Goal: Obtain resource: Obtain resource

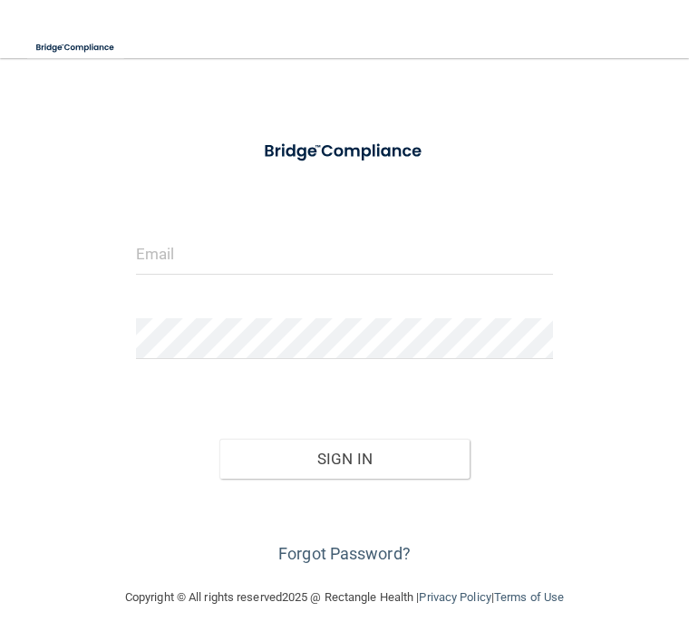
scroll to position [35, 0]
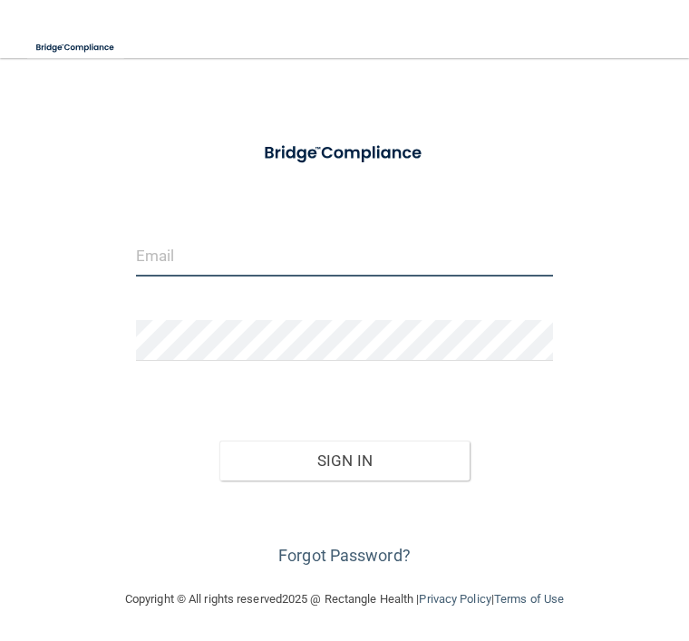
click at [160, 256] on input "email" at bounding box center [345, 256] width 418 height 41
click at [268, 464] on button "Sign In" at bounding box center [344, 461] width 250 height 40
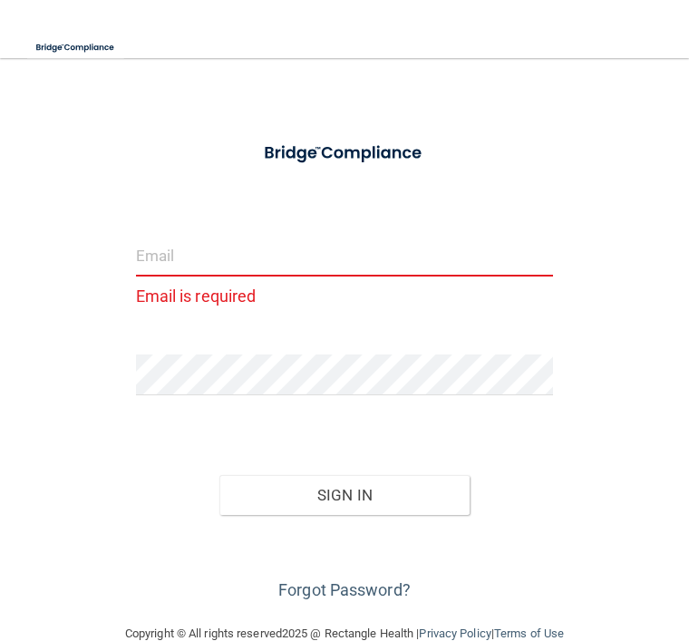
click at [141, 263] on input "email" at bounding box center [345, 256] width 418 height 41
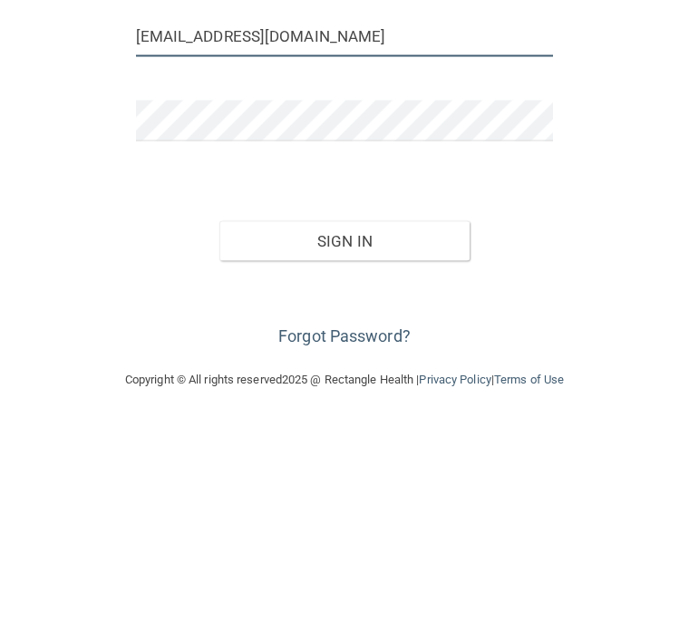
type input "[EMAIL_ADDRESS][DOMAIN_NAME]"
click at [290, 441] on button "Sign In" at bounding box center [344, 461] width 250 height 40
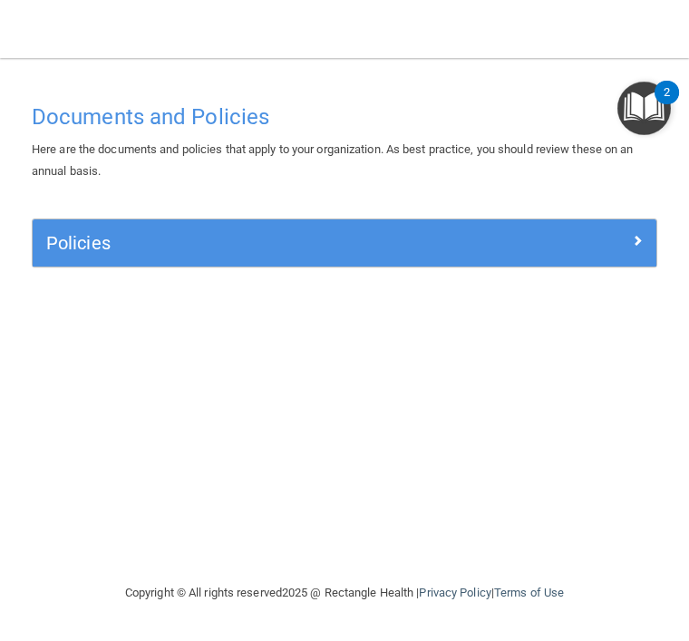
click at [662, 106] on img "Open Resource Center, 2 new notifications" at bounding box center [645, 109] width 54 height 54
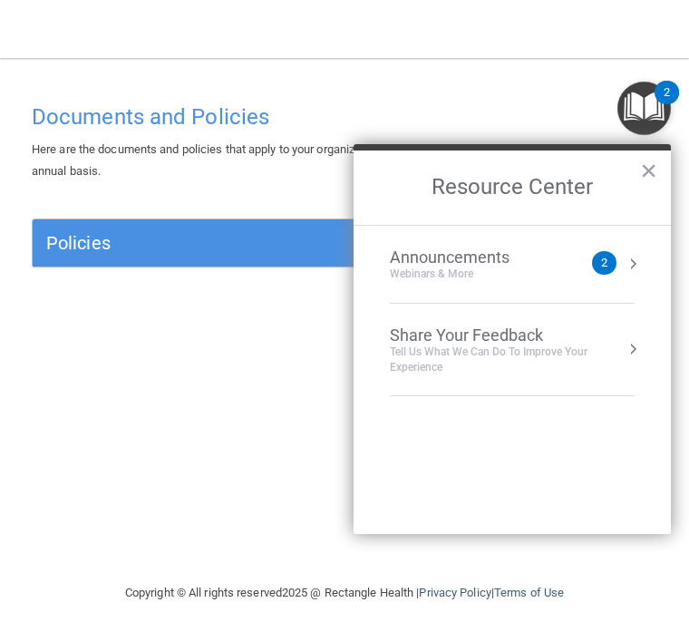
click at [290, 499] on div "Documents and Policies Here are the documents and policies that apply to your o…" at bounding box center [344, 338] width 653 height 488
click at [310, 457] on div "Documents and Policies Here are the documents and policies that apply to your o…" at bounding box center [344, 338] width 653 height 488
click at [638, 260] on button "Resource Center" at bounding box center [633, 264] width 18 height 18
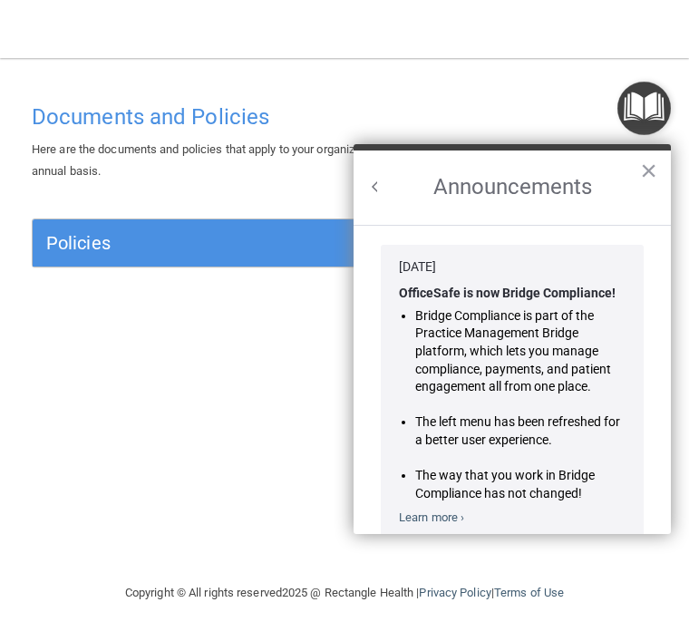
click at [644, 185] on button "×" at bounding box center [648, 170] width 17 height 29
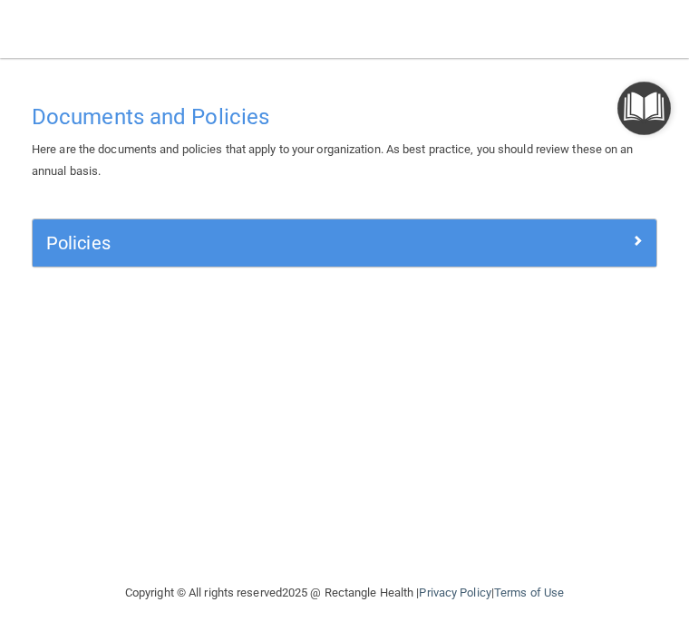
click at [628, 242] on div at bounding box center [579, 240] width 156 height 22
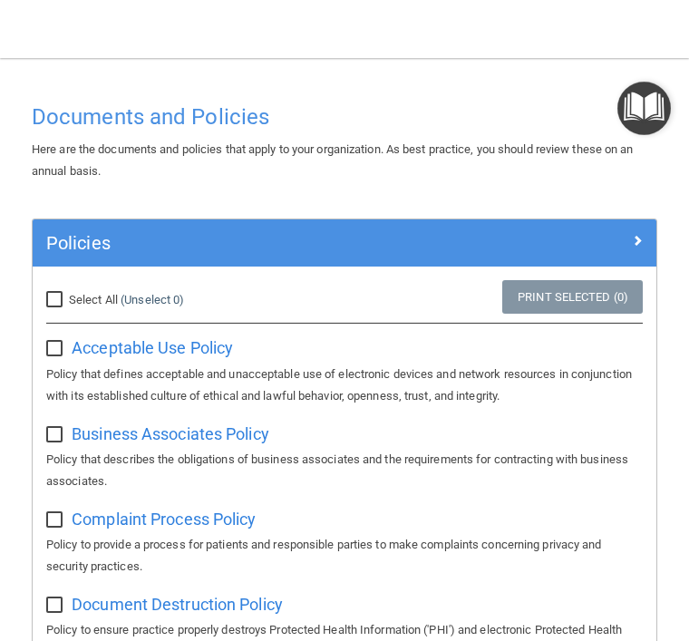
click at [639, 239] on span at bounding box center [637, 240] width 11 height 22
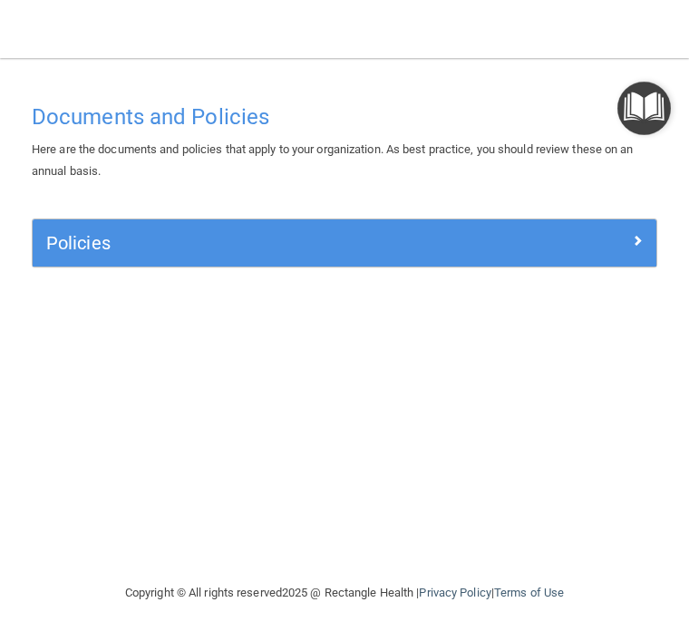
click at [640, 234] on span at bounding box center [637, 240] width 11 height 22
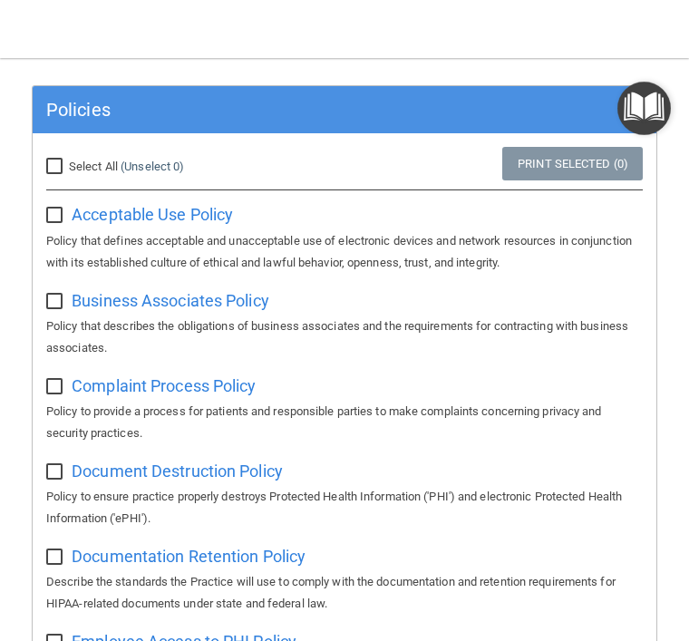
scroll to position [134, 0]
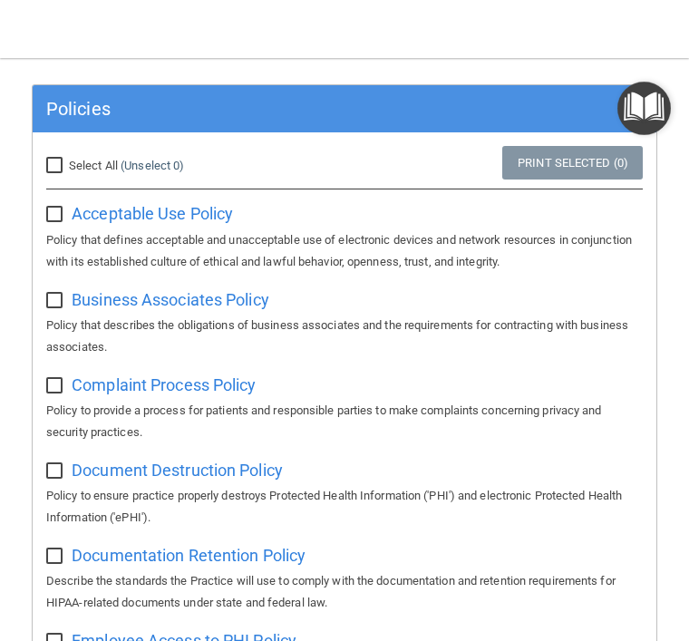
click at [52, 159] on input "Select All (Unselect 0) Unselect All" at bounding box center [56, 166] width 21 height 15
checkbox input "true"
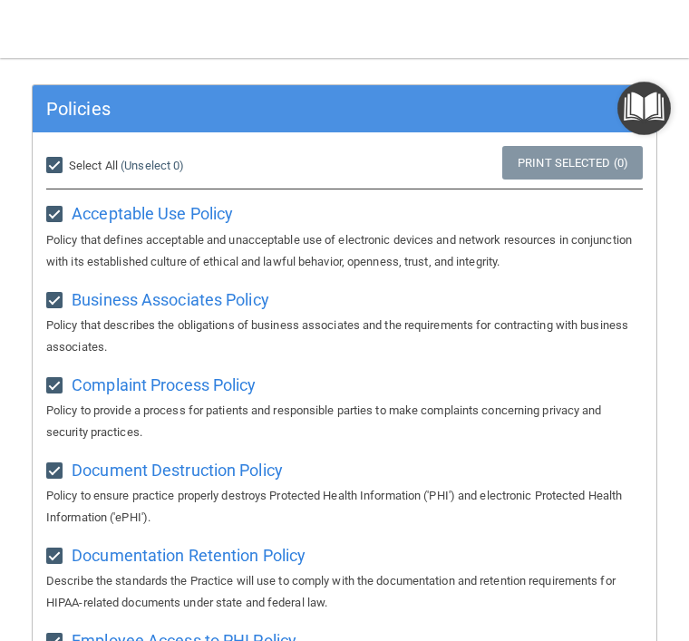
checkbox input "true"
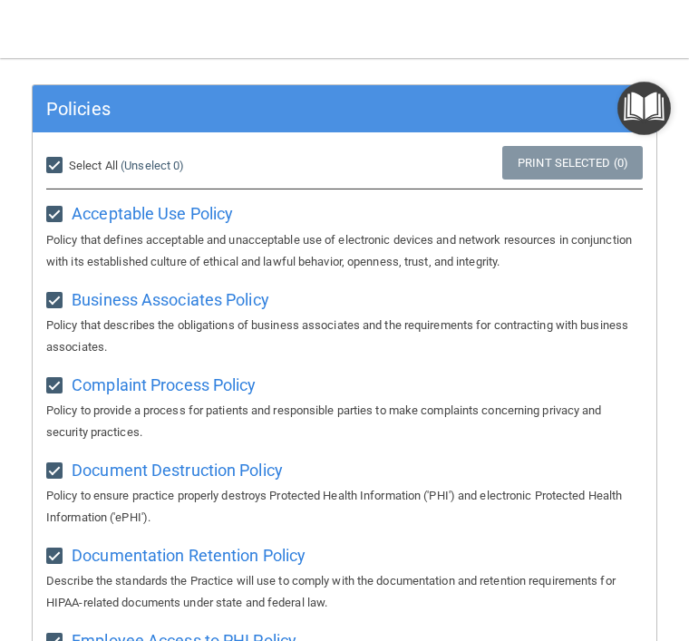
checkbox input "true"
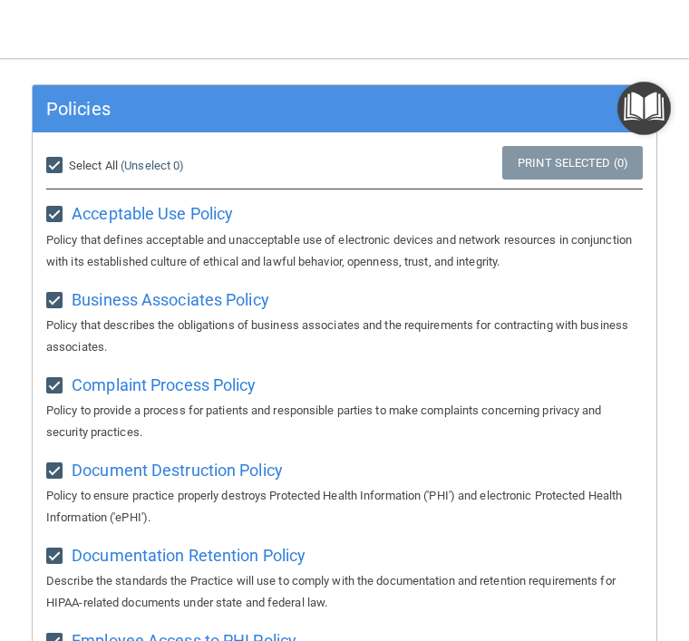
checkbox input "true"
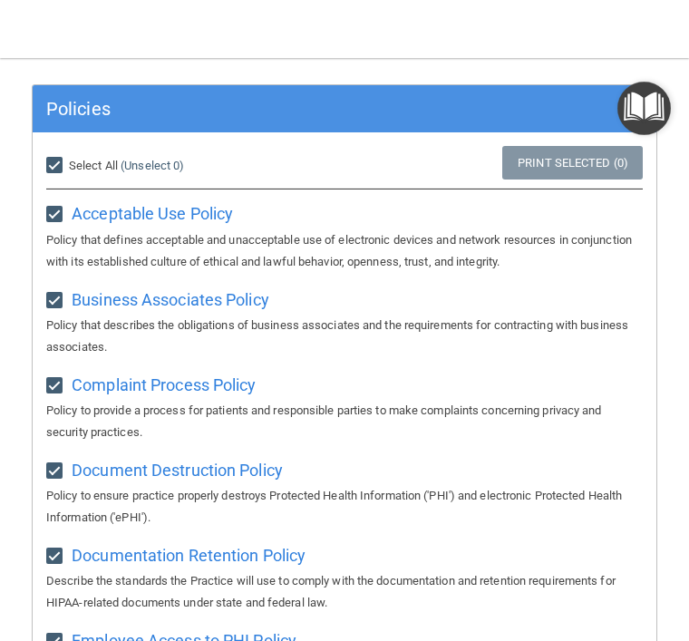
checkbox input "true"
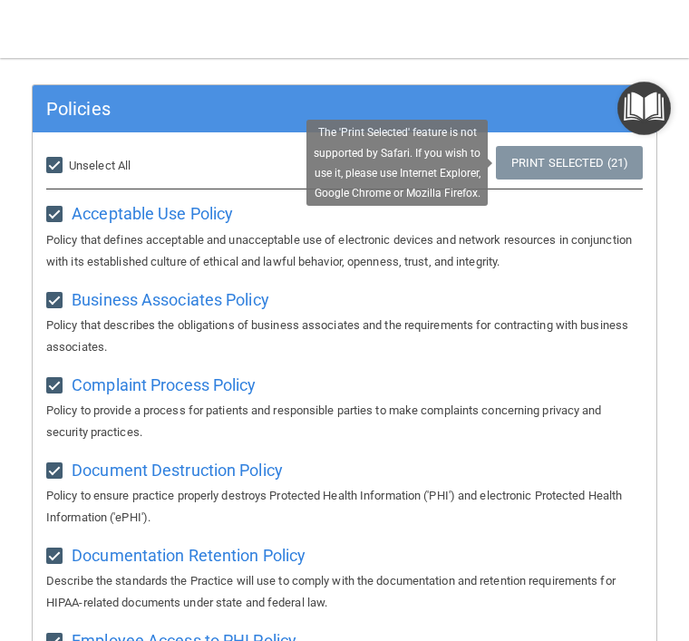
click at [550, 158] on link "Print Selected (21)" at bounding box center [569, 163] width 147 height 34
click at [574, 169] on link "Print Selected (21)" at bounding box center [569, 163] width 147 height 34
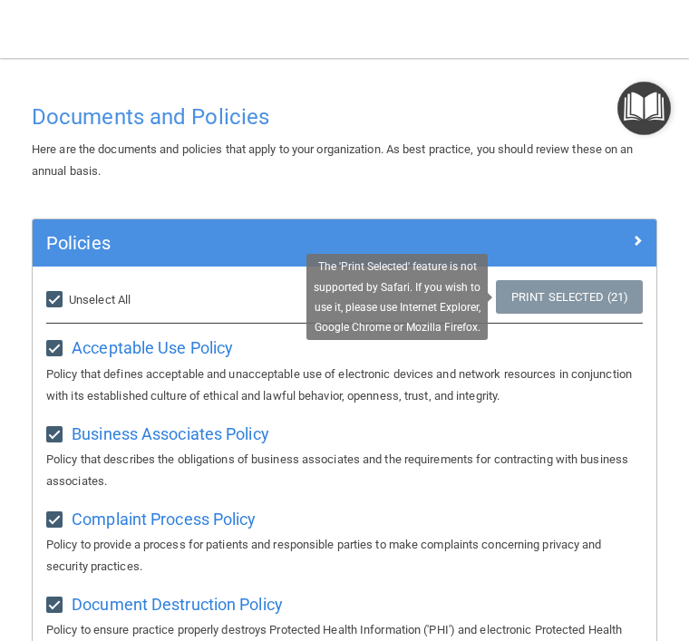
scroll to position [0, 0]
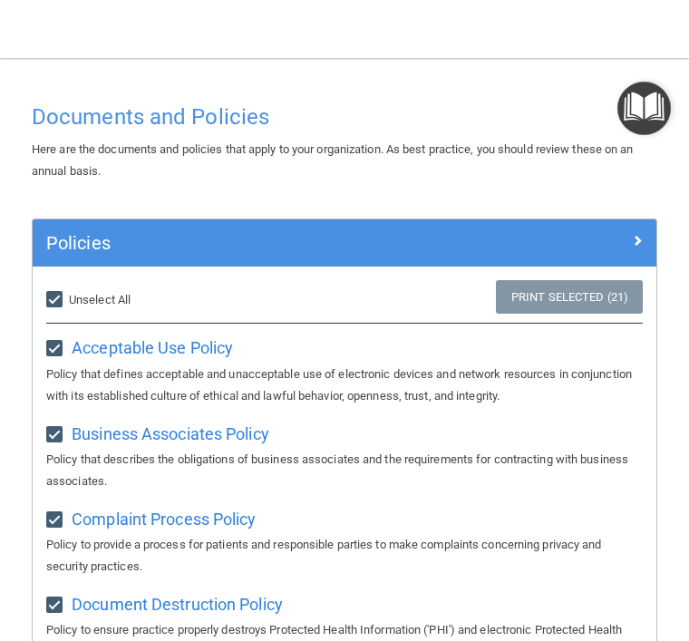
click at [395, 326] on div "The 'Print Selected' feature is not supported by Safari. If you wish to use it,…" at bounding box center [397, 297] width 181 height 86
click at [54, 305] on input "Select All (Unselect 21) Unselect All" at bounding box center [56, 300] width 21 height 15
checkbox input "false"
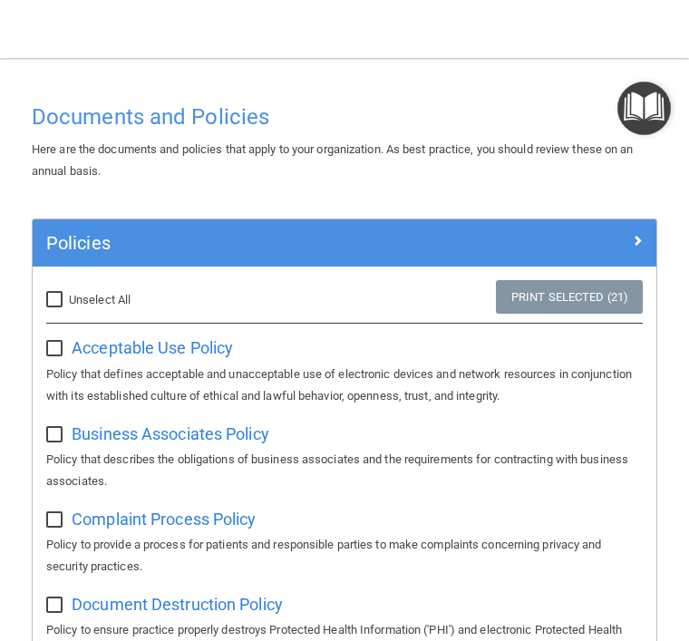
checkbox input "false"
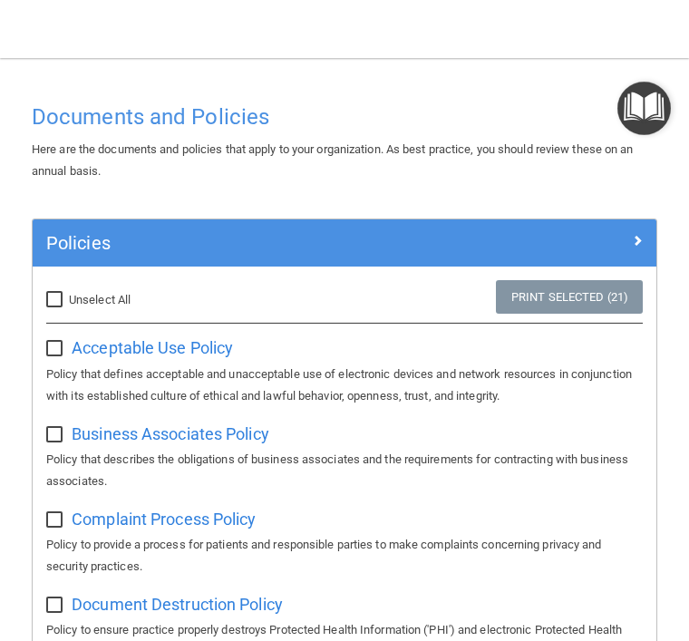
checkbox input "false"
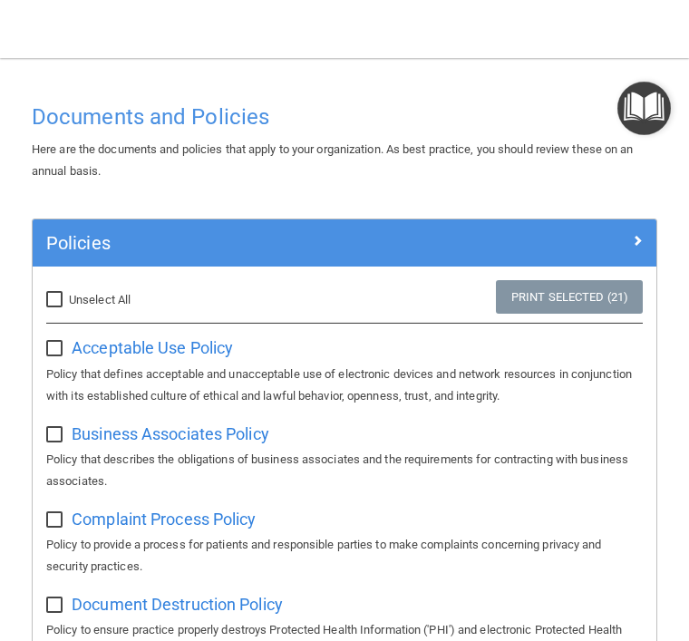
checkbox input "false"
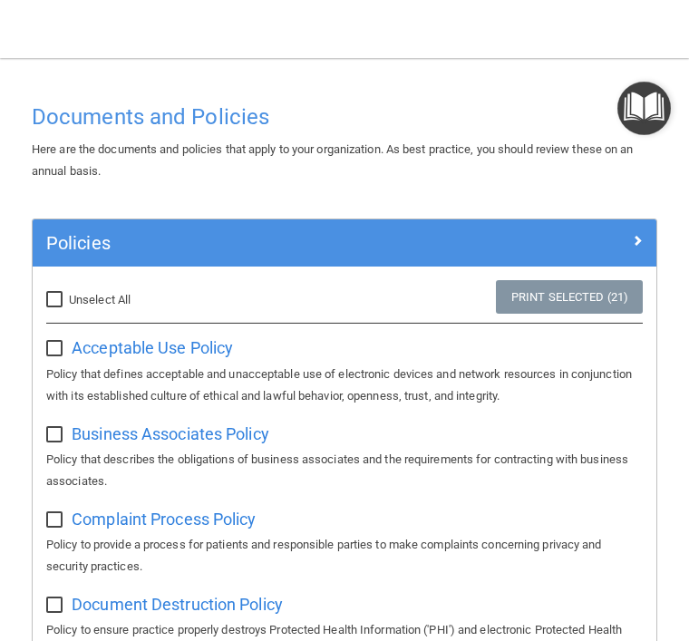
checkbox input "false"
click at [54, 352] on input "checkbox" at bounding box center [56, 349] width 21 height 15
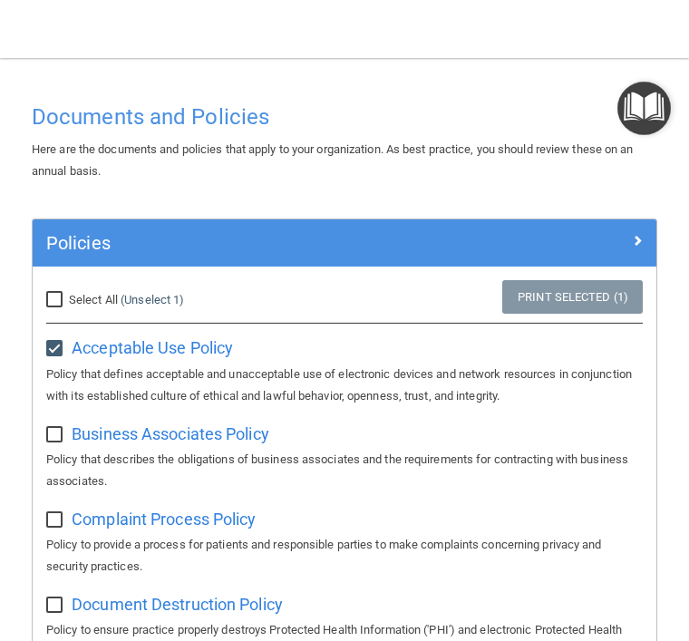
click at [123, 375] on p "Policy that defines acceptable and unacceptable use of electronic devices and n…" at bounding box center [344, 386] width 597 height 44
click at [539, 298] on link "Print Selected (1)" at bounding box center [572, 297] width 141 height 34
click at [63, 377] on p "Policy that defines acceptable and unacceptable use of electronic devices and n…" at bounding box center [344, 386] width 597 height 44
click at [114, 353] on span "Acceptable Use Policy" at bounding box center [152, 347] width 161 height 19
click at [54, 350] on input "checkbox" at bounding box center [56, 349] width 21 height 15
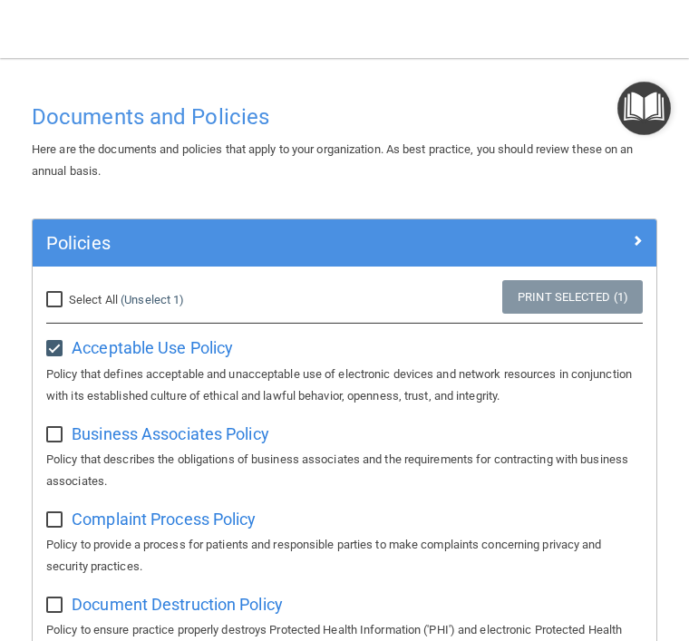
checkbox input "false"
click at [56, 437] on input "checkbox" at bounding box center [56, 435] width 21 height 15
checkbox input "true"
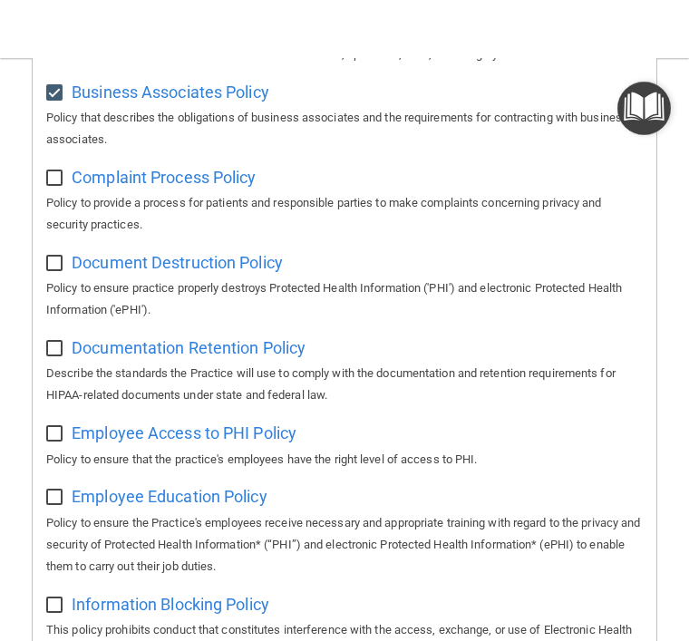
scroll to position [264, 0]
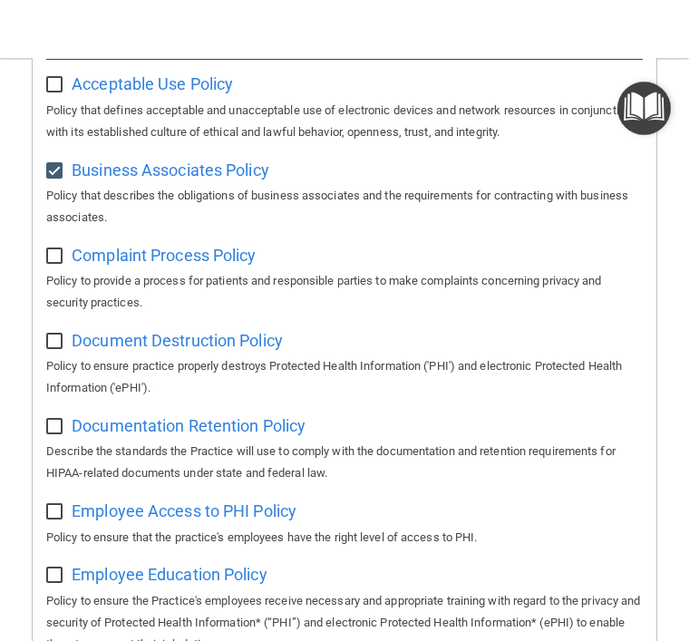
click at [124, 167] on span "Business Associates Policy" at bounding box center [171, 170] width 198 height 19
click at [59, 257] on input "checkbox" at bounding box center [56, 256] width 21 height 15
checkbox input "true"
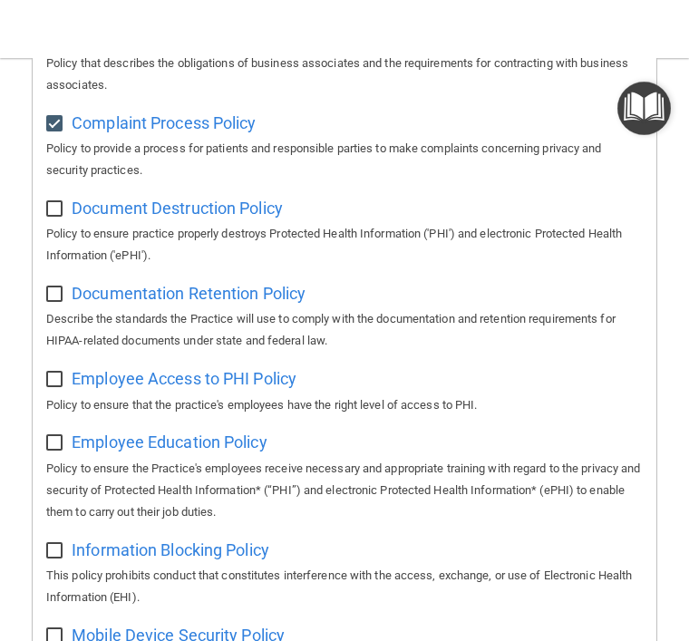
scroll to position [395, 0]
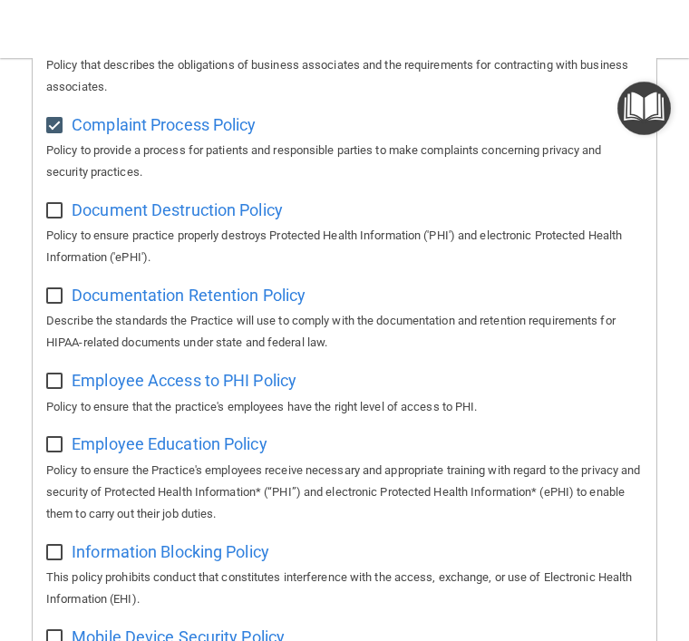
click at [100, 122] on span "Complaint Process Policy" at bounding box center [164, 124] width 184 height 19
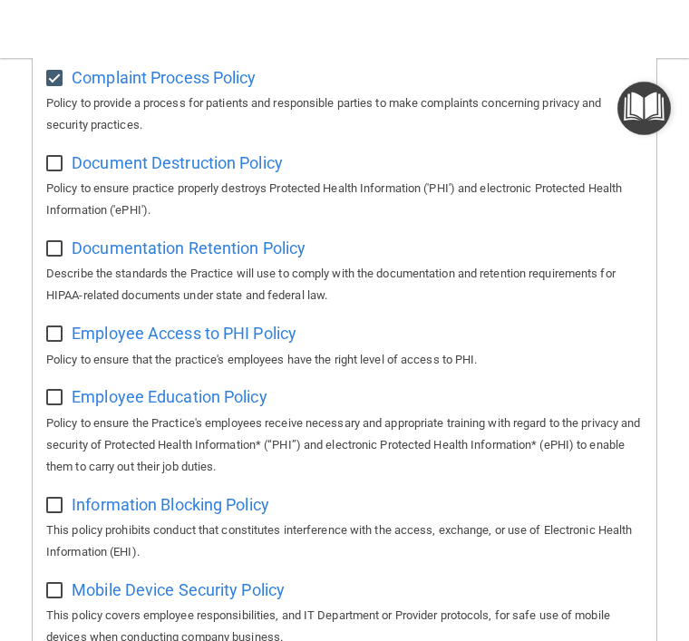
scroll to position [438, 0]
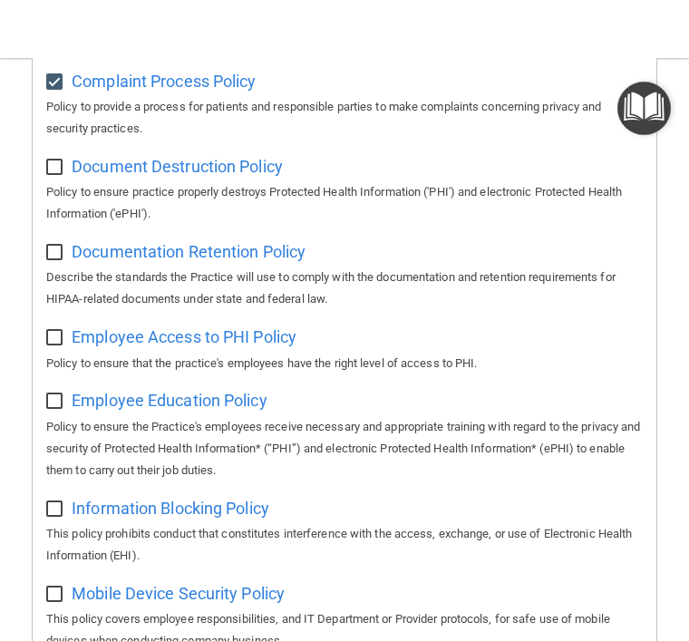
click at [52, 246] on input "checkbox" at bounding box center [56, 253] width 21 height 15
checkbox input "true"
click at [54, 162] on input "checkbox" at bounding box center [56, 168] width 21 height 15
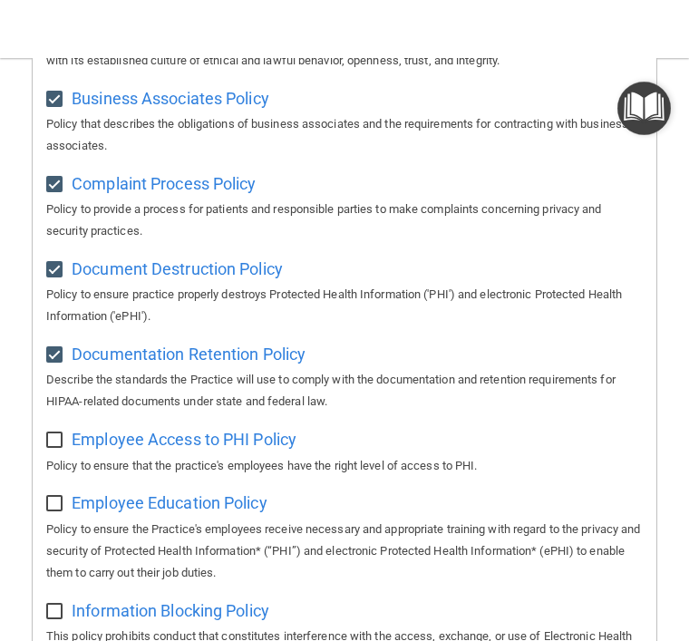
scroll to position [377, 0]
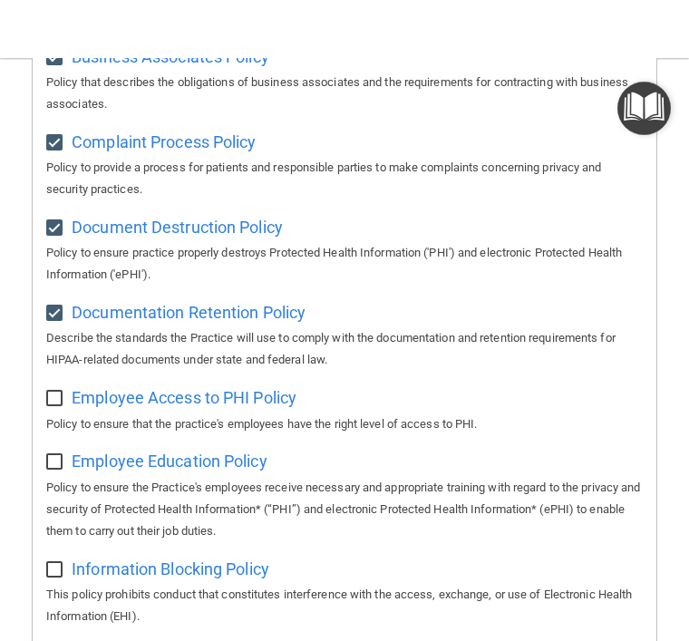
click at [53, 221] on input "checkbox" at bounding box center [56, 228] width 21 height 15
checkbox input "false"
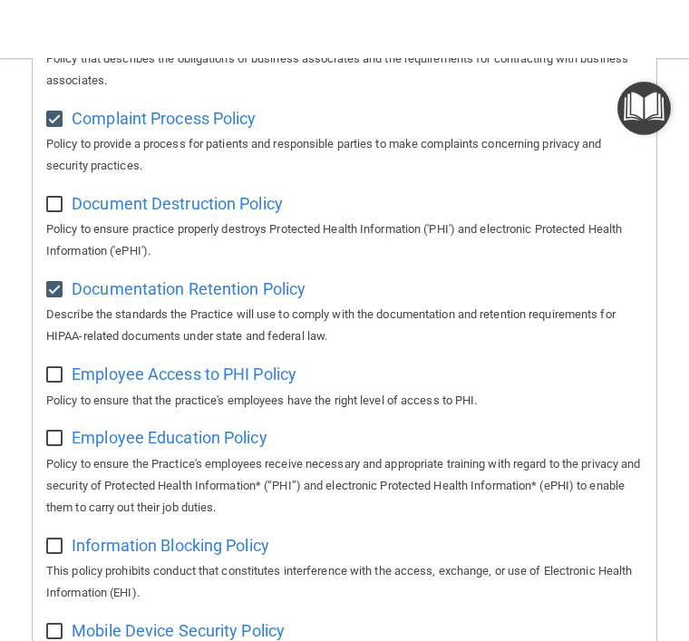
scroll to position [410, 0]
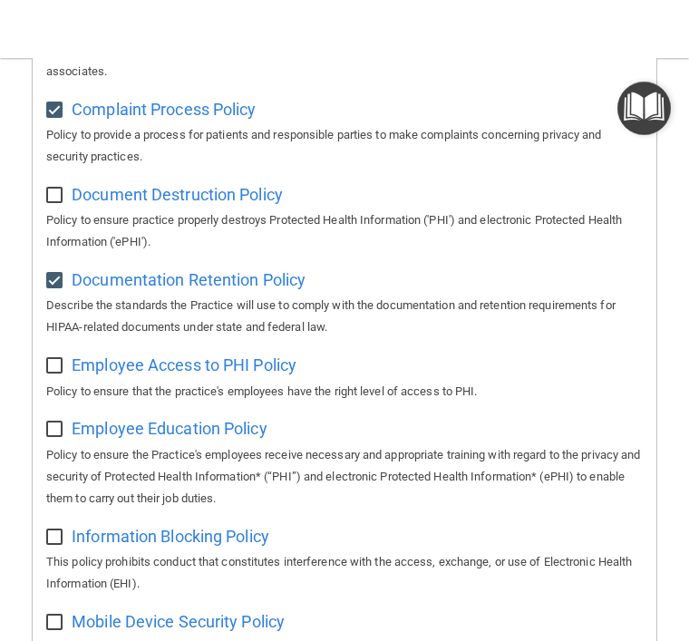
click at [48, 359] on input "checkbox" at bounding box center [56, 366] width 21 height 15
checkbox input "true"
click at [104, 362] on span "Employee Access to PHI Policy" at bounding box center [184, 365] width 225 height 19
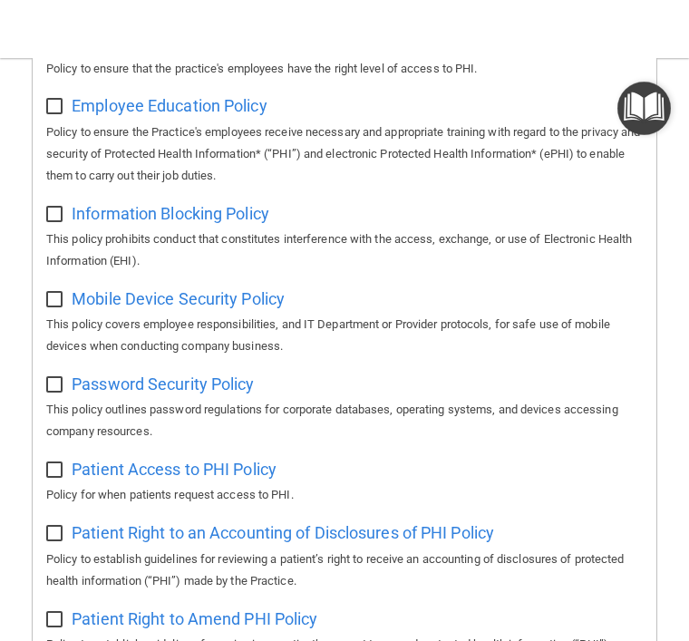
scroll to position [734, 0]
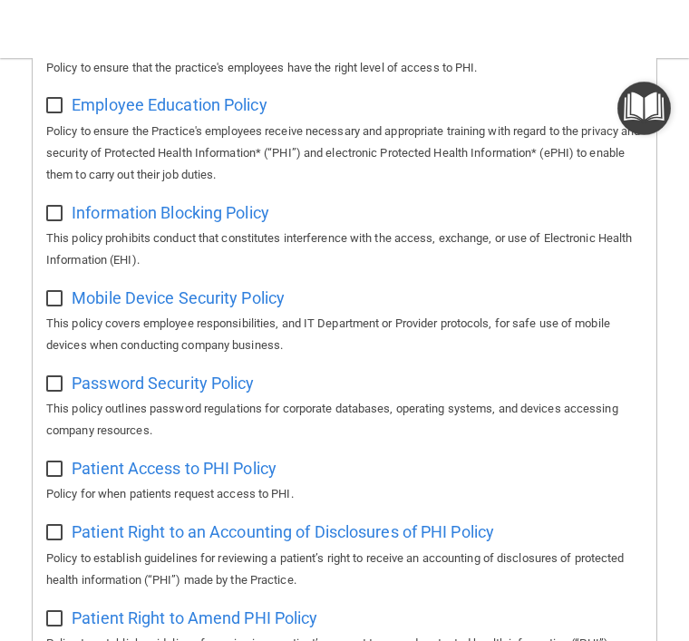
click at [39, 204] on div "Select All (Unselect 4) Unselect All Print Selected (4) Acceptable Use Policy P…" at bounding box center [345, 470] width 624 height 1874
click at [61, 209] on input "checkbox" at bounding box center [56, 214] width 21 height 15
checkbox input "true"
click at [101, 211] on span "Information Blocking Policy" at bounding box center [171, 212] width 198 height 19
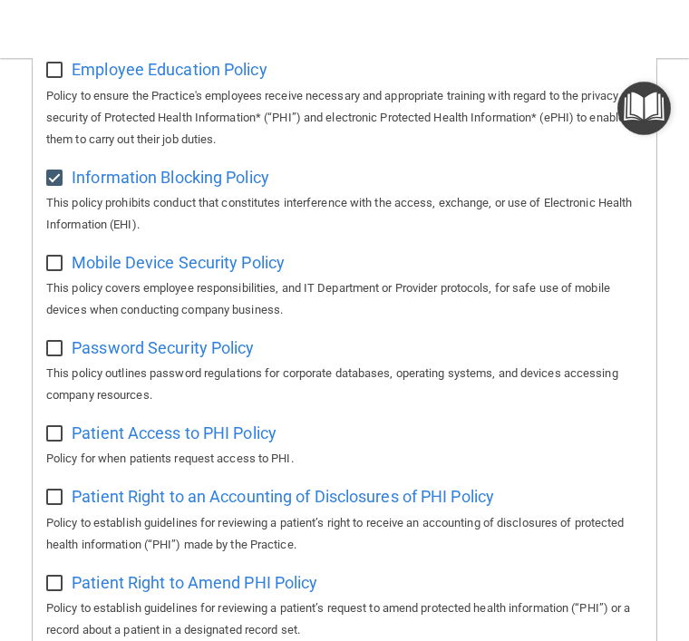
scroll to position [774, 0]
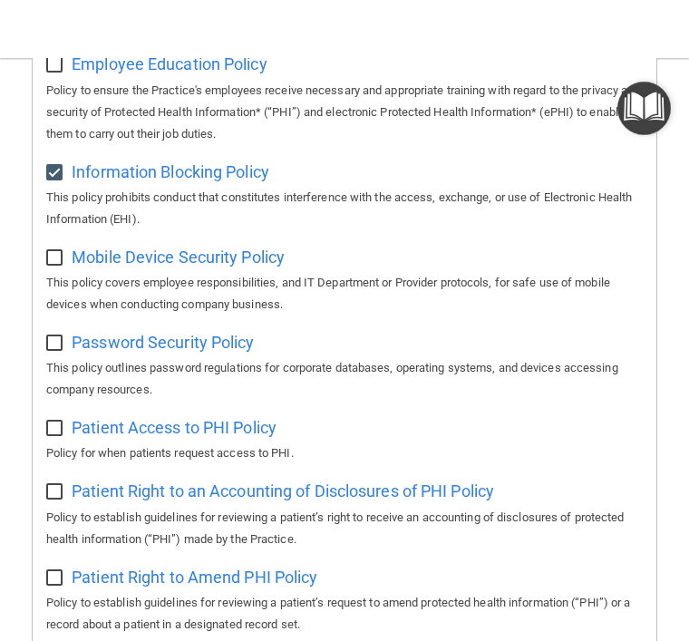
click at [49, 251] on input "checkbox" at bounding box center [56, 258] width 21 height 15
checkbox input "true"
click at [92, 248] on span "Mobile Device Security Policy" at bounding box center [178, 257] width 213 height 19
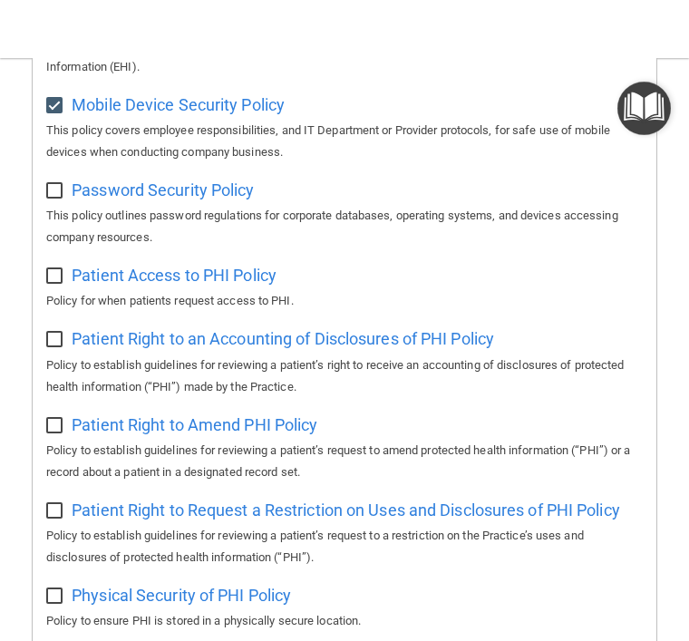
scroll to position [922, 0]
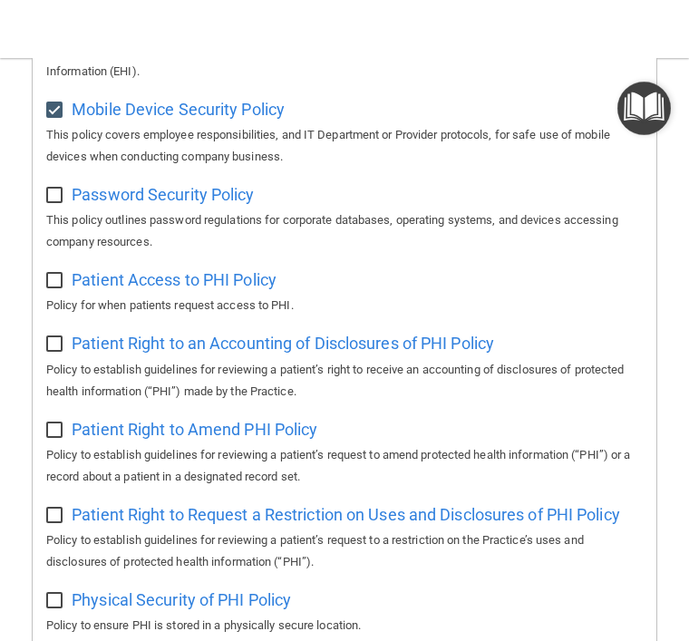
click at [61, 189] on input "checkbox" at bounding box center [56, 196] width 21 height 15
checkbox input "true"
click at [102, 190] on span "Password Security Policy" at bounding box center [163, 194] width 182 height 19
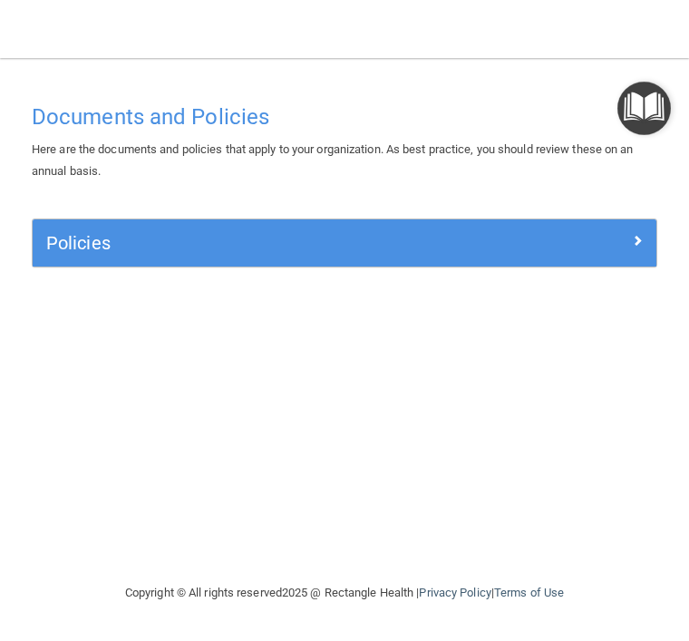
click at [650, 243] on div at bounding box center [579, 240] width 156 height 22
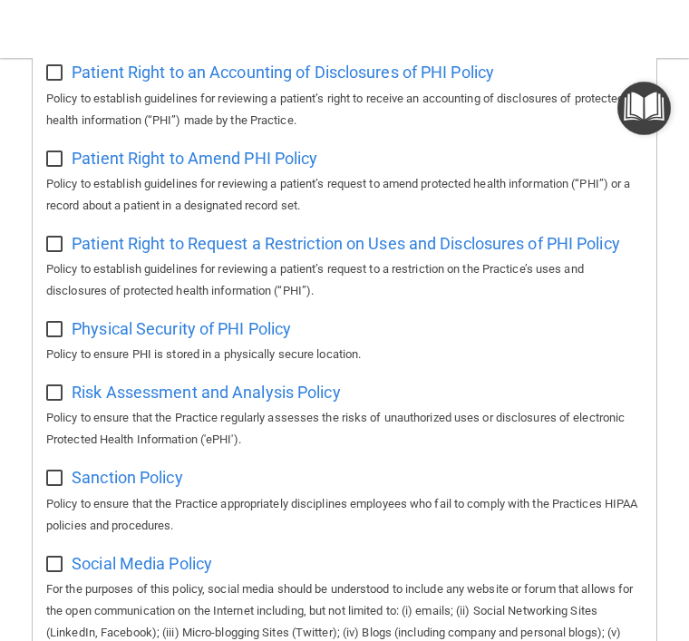
scroll to position [1193, 0]
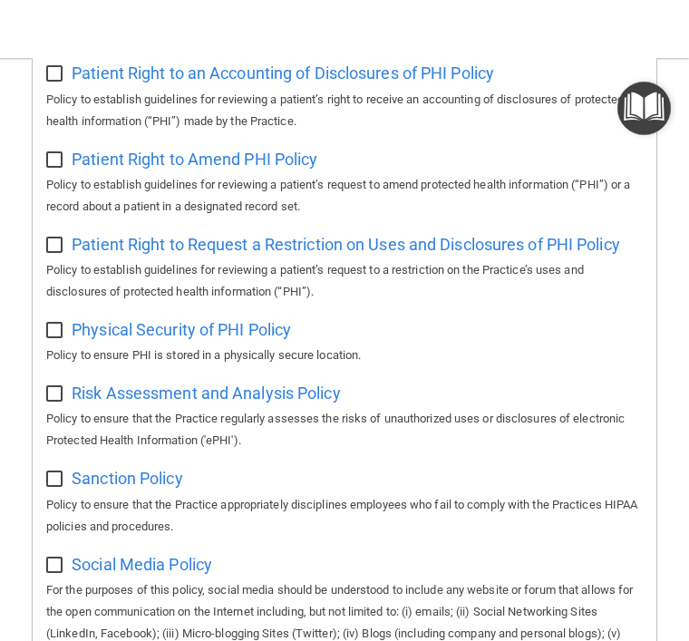
click at [56, 239] on input "checkbox" at bounding box center [56, 246] width 21 height 15
checkbox input "true"
click at [108, 237] on span "Patient Right to Request a Restriction on Uses and Disclosures of PHI Policy" at bounding box center [346, 244] width 549 height 19
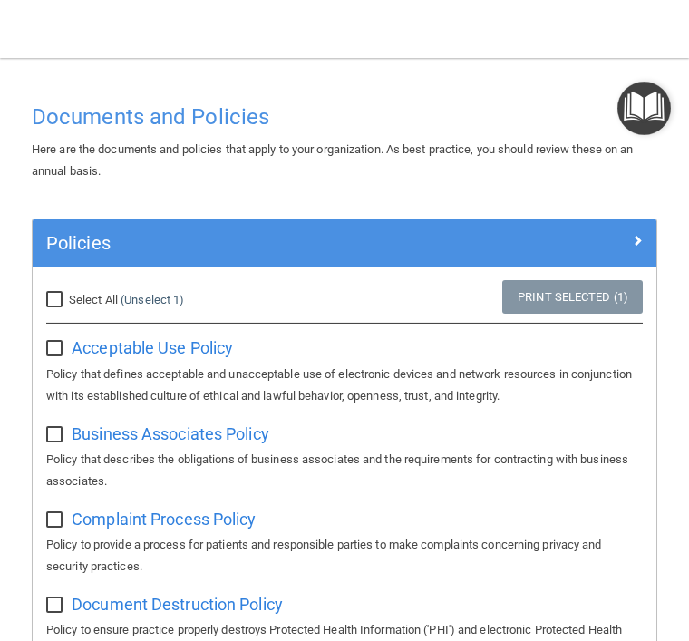
scroll to position [0, 0]
click at [632, 230] on span at bounding box center [637, 240] width 11 height 22
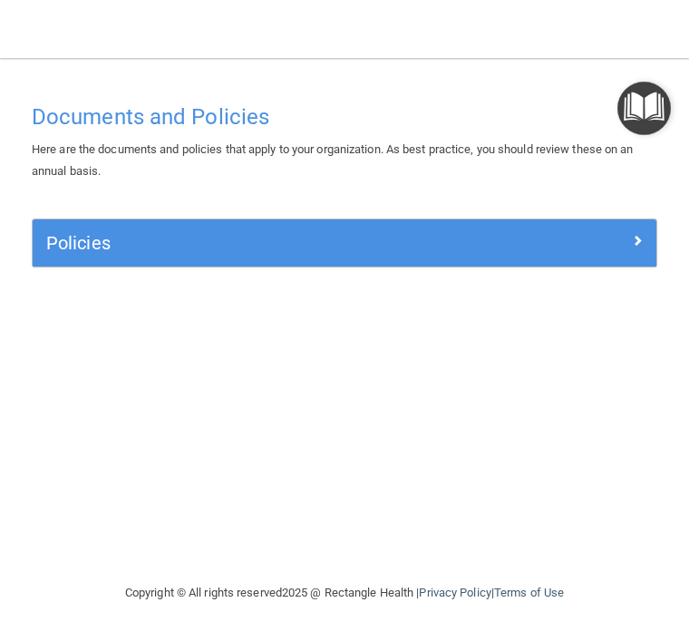
click at [649, 112] on img "Open Resource Center" at bounding box center [645, 109] width 54 height 54
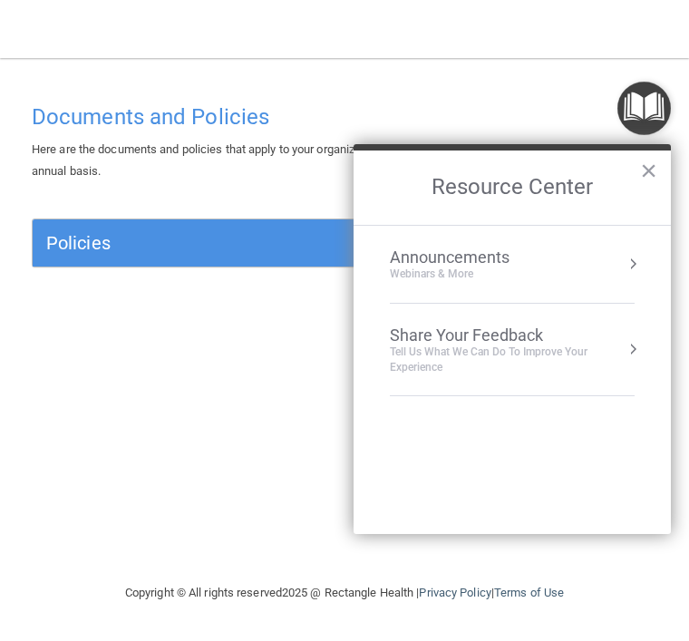
click at [645, 161] on button "×" at bounding box center [648, 170] width 17 height 29
